Goal: Check status

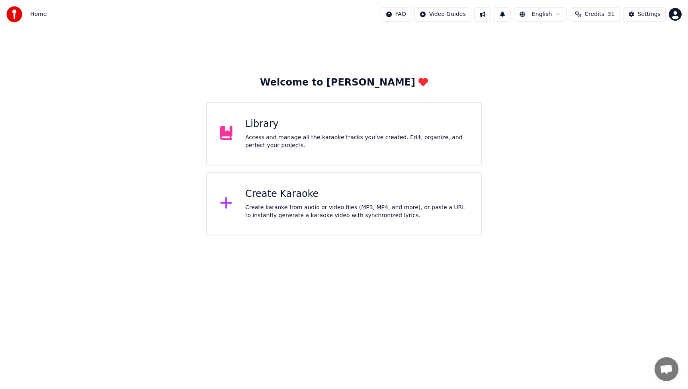
click at [610, 16] on span "31" at bounding box center [611, 14] width 7 height 8
click at [581, 53] on td "31" at bounding box center [581, 53] width 36 height 14
click at [630, 54] on td "37" at bounding box center [626, 53] width 54 height 14
click at [557, 55] on td "150" at bounding box center [551, 53] width 23 height 14
click at [593, 89] on button "Refresh" at bounding box center [596, 96] width 41 height 14
